Goal: Task Accomplishment & Management: Use online tool/utility

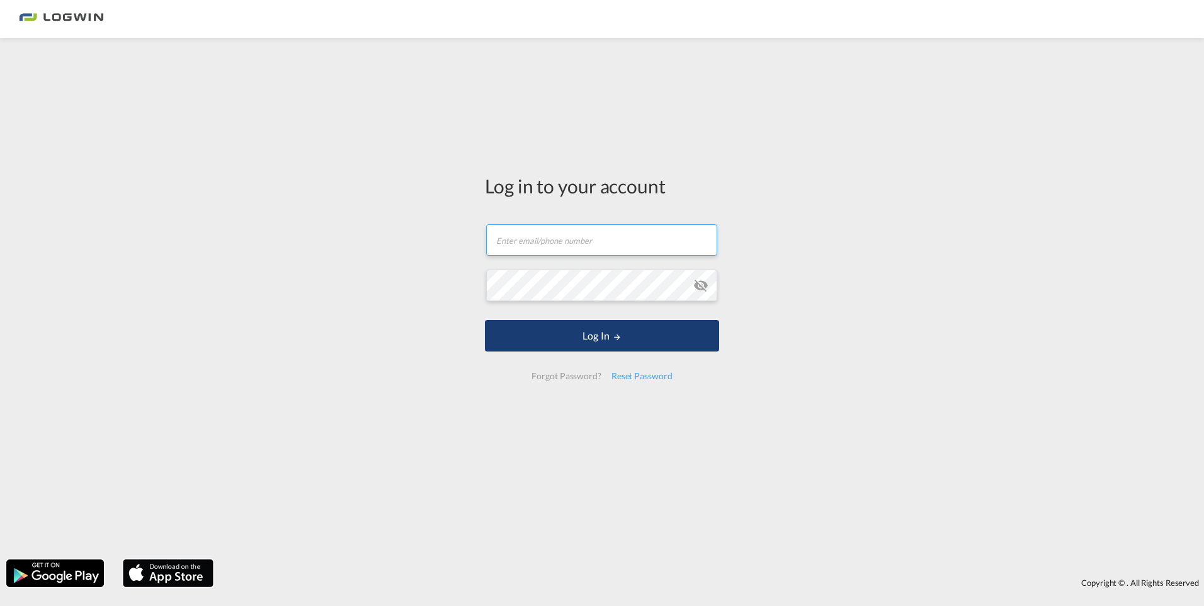
type input "[PERSON_NAME][EMAIL_ADDRESS][PERSON_NAME][DOMAIN_NAME]"
click at [600, 329] on button "Log In" at bounding box center [602, 335] width 234 height 31
